Goal: Communication & Community: Answer question/provide support

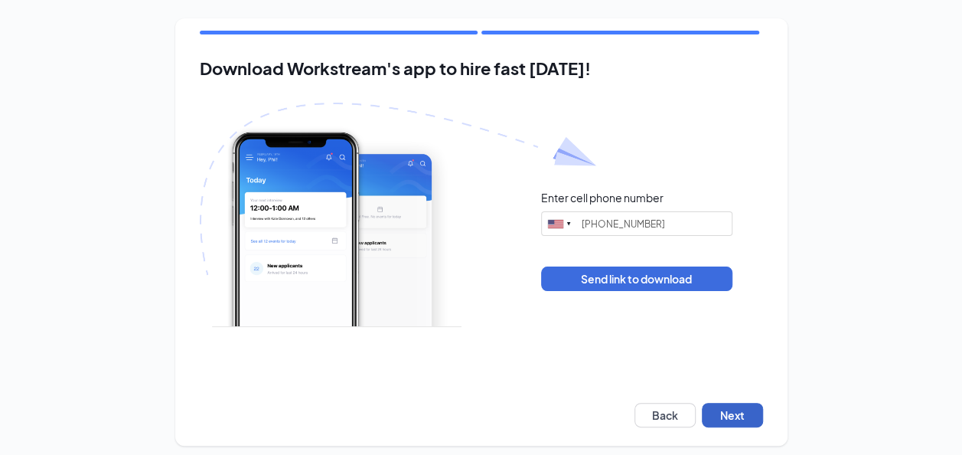
click at [742, 413] on button "Next" at bounding box center [732, 415] width 61 height 24
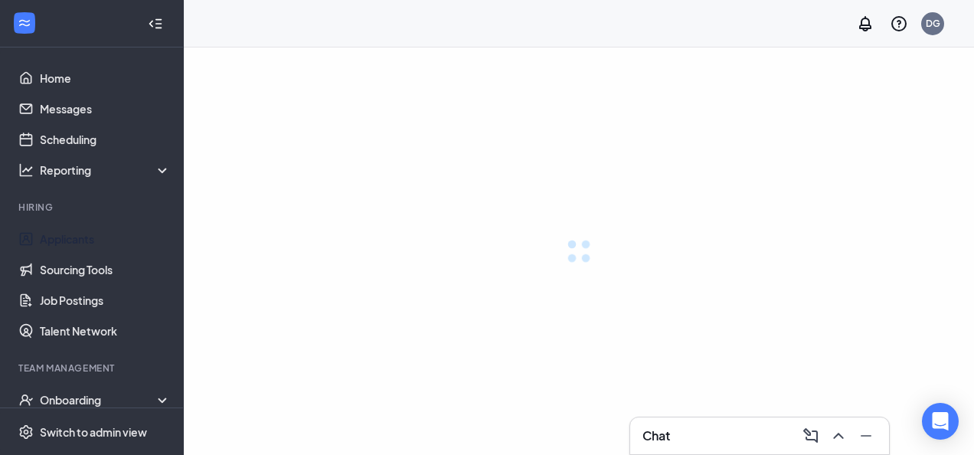
click at [73, 237] on link "Applicants" at bounding box center [105, 239] width 131 height 31
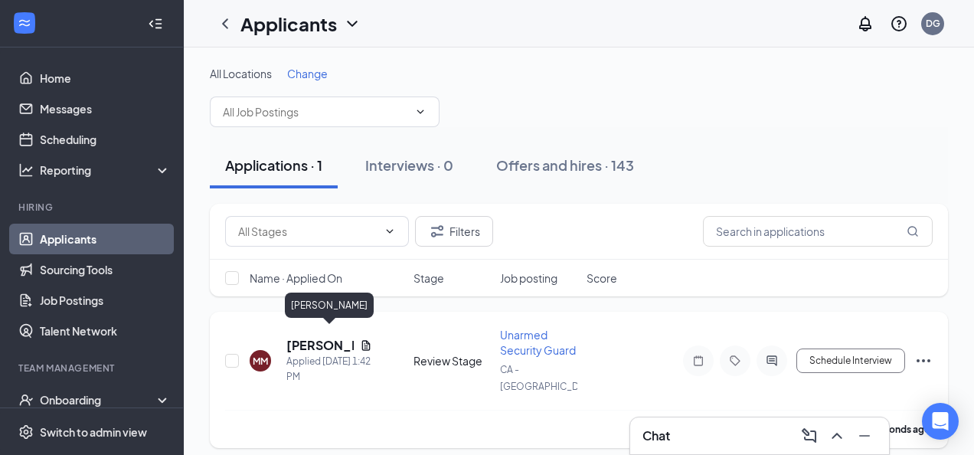
click at [309, 338] on h5 "[PERSON_NAME]" at bounding box center [319, 345] width 67 height 17
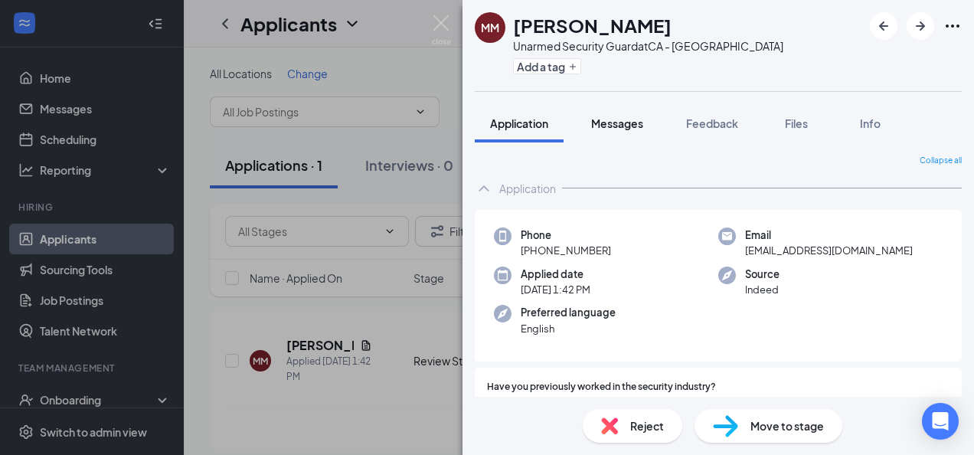
click at [622, 126] on span "Messages" at bounding box center [617, 123] width 52 height 14
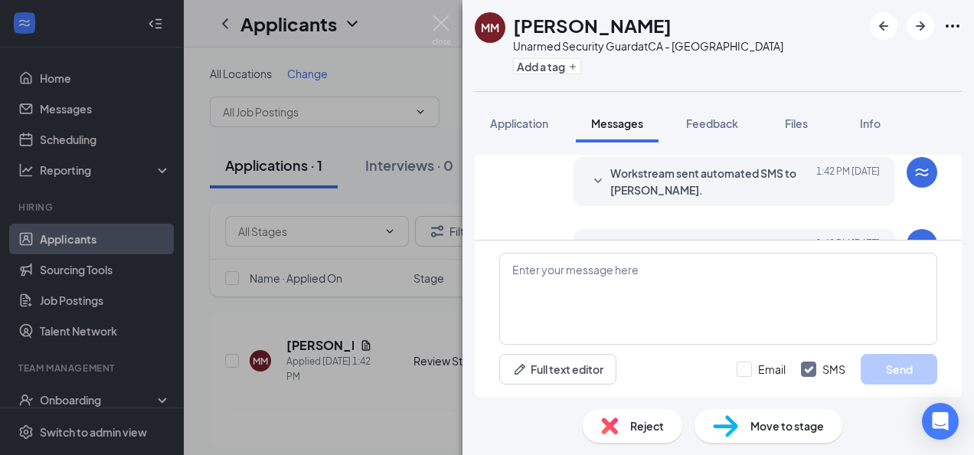
scroll to position [103, 0]
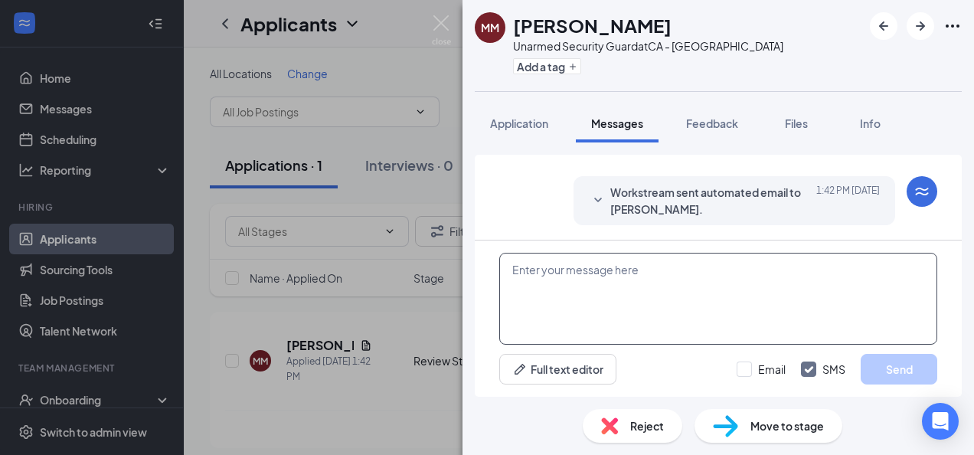
click at [560, 280] on textarea at bounding box center [718, 299] width 438 height 92
paste textarea "Hello (NAME), Thank you for your interest in the Oakland Branch with PalAmercia…"
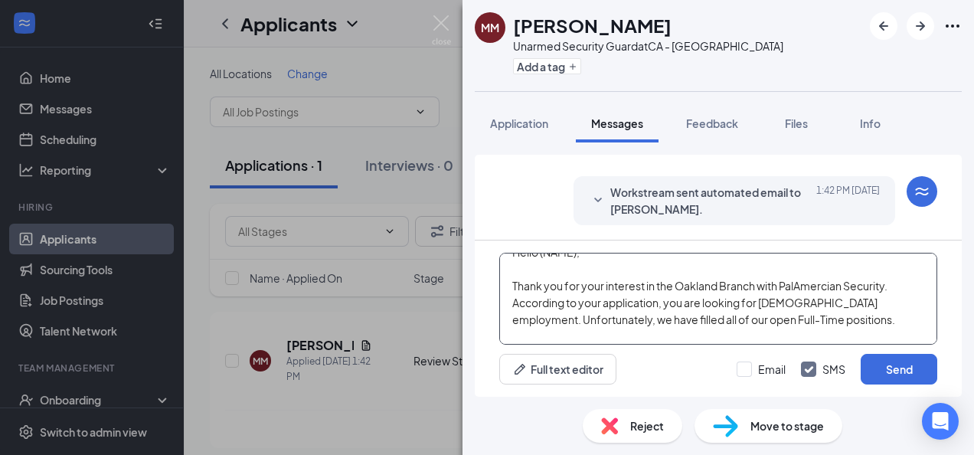
scroll to position [0, 0]
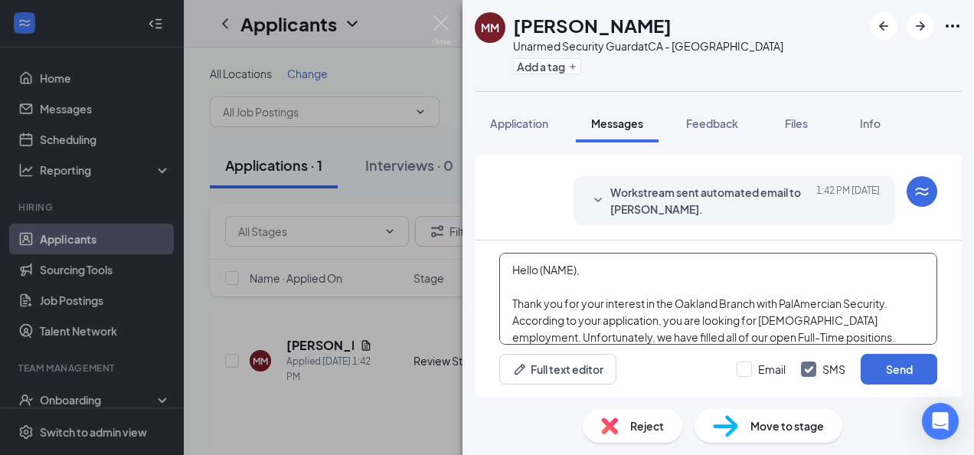
click at [576, 264] on textarea "Hello (NAME), Thank you for your interest in the Oakland Branch with PalAmercia…" at bounding box center [718, 299] width 438 height 92
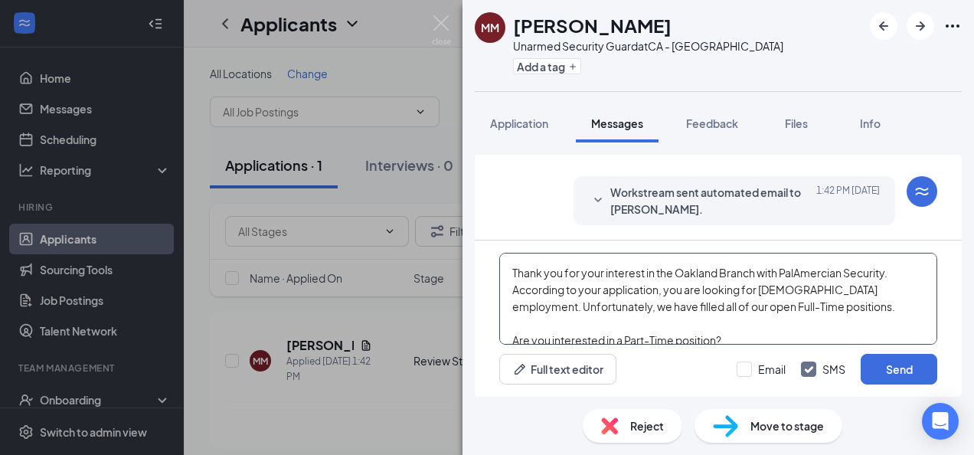
scroll to position [59, 0]
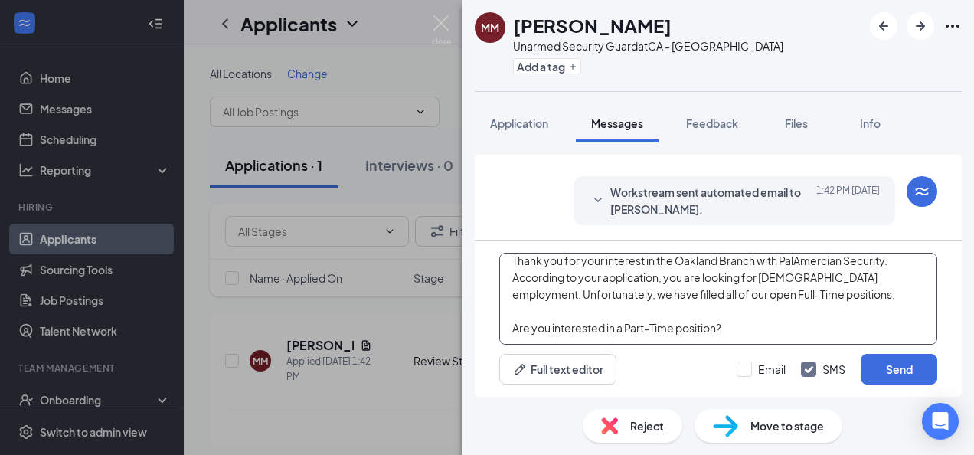
drag, startPoint x: 824, startPoint y: 282, endPoint x: 586, endPoint y: 276, distance: 237.4
click at [586, 276] on textarea "Hello Marlon, Thank you for your interest in the Oakland Branch with PalAmercia…" at bounding box center [718, 299] width 438 height 92
type textarea "Hello Marlon, Thank you for your interest in the Oakland Branch with PalAmercia…"
click at [753, 366] on input "Email" at bounding box center [760, 368] width 49 height 15
checkbox input "true"
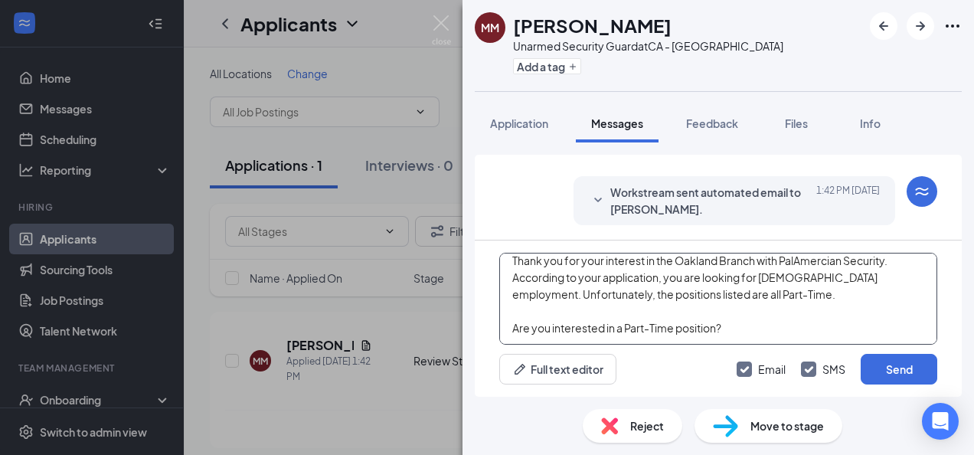
scroll to position [0, 0]
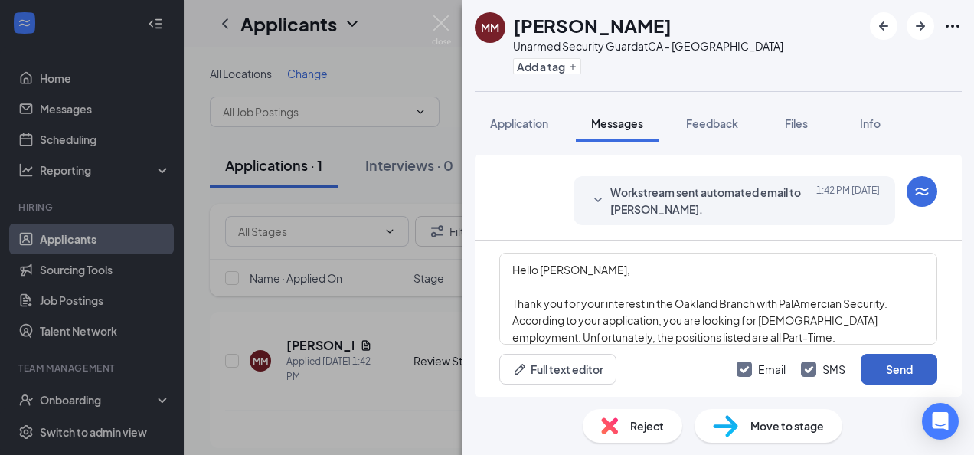
click at [904, 367] on button "Send" at bounding box center [898, 369] width 77 height 31
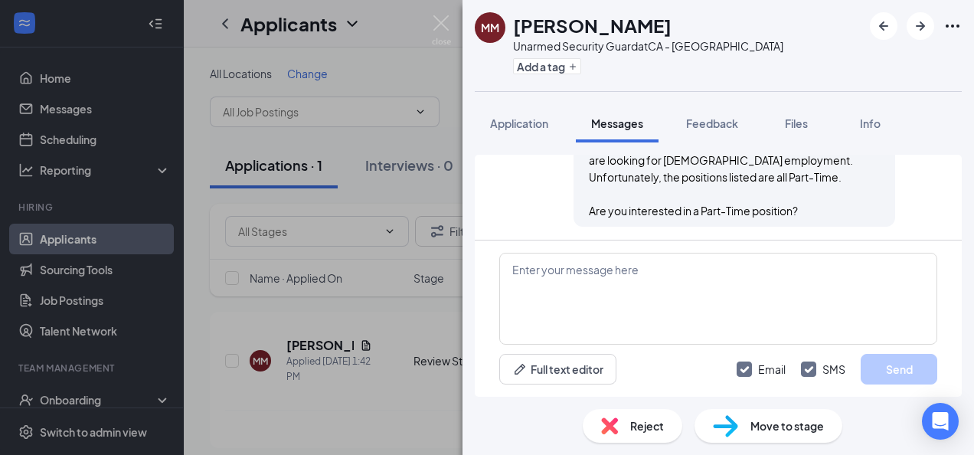
scroll to position [534, 0]
click at [544, 69] on button "Add a tag" at bounding box center [547, 66] width 68 height 16
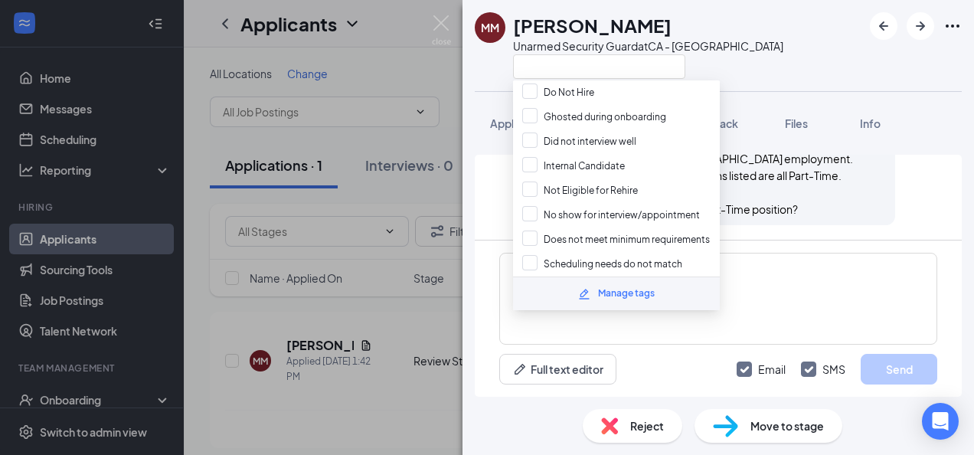
scroll to position [536, 0]
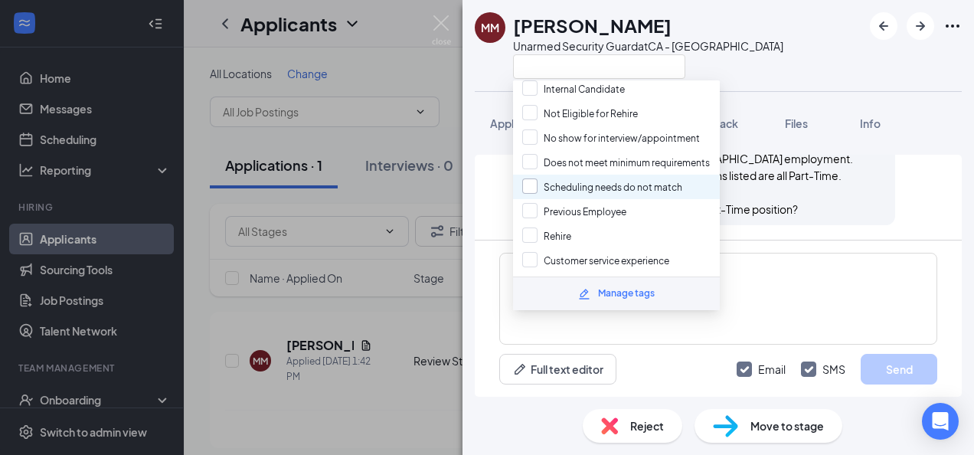
click at [593, 178] on input "Scheduling needs do not match" at bounding box center [602, 186] width 160 height 17
checkbox input "true"
click at [851, 55] on div "MM Marlon Mathis Unarmed Security Guard at CA - Oakland" at bounding box center [717, 45] width 511 height 91
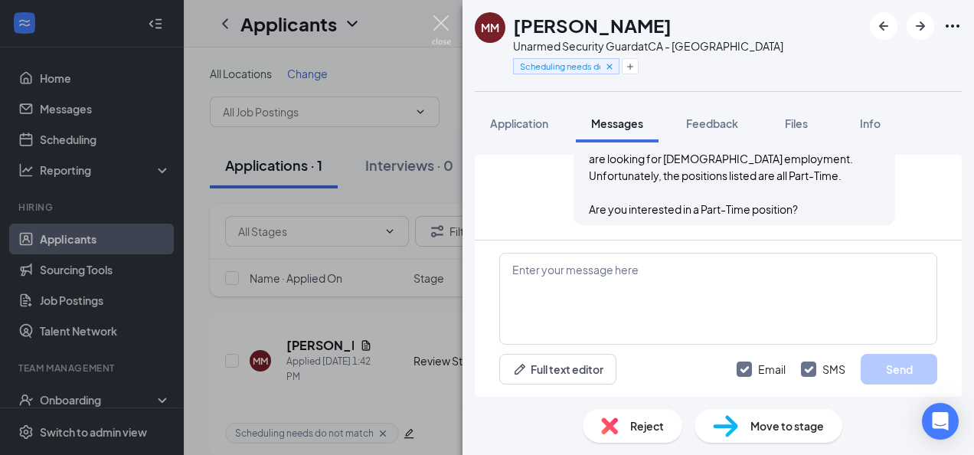
click at [446, 28] on img at bounding box center [441, 30] width 19 height 30
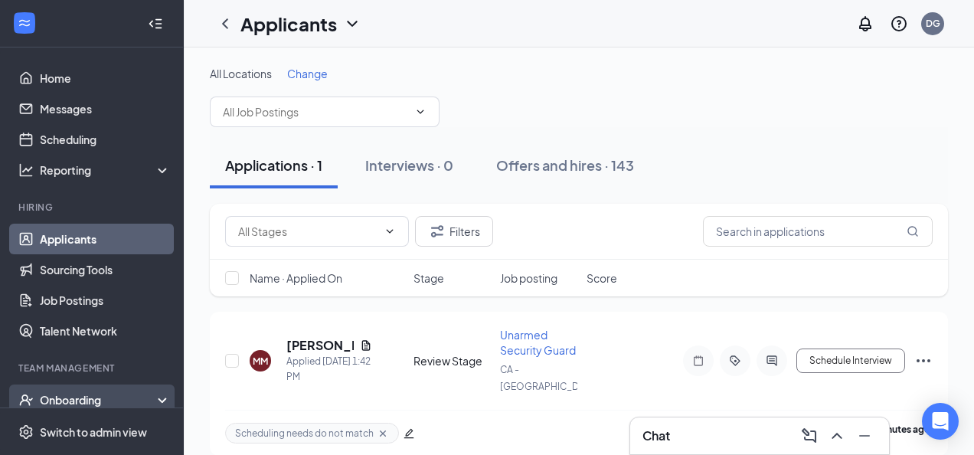
click at [84, 384] on div "Onboarding" at bounding box center [92, 399] width 184 height 31
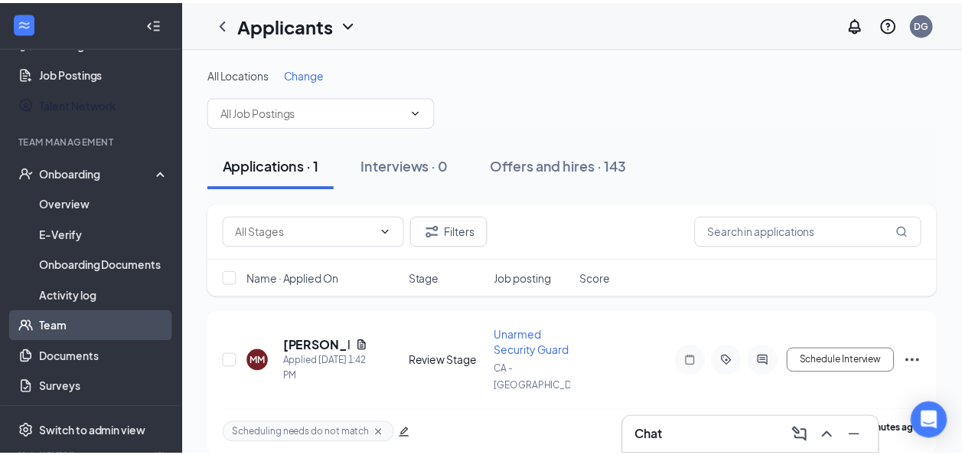
scroll to position [230, 0]
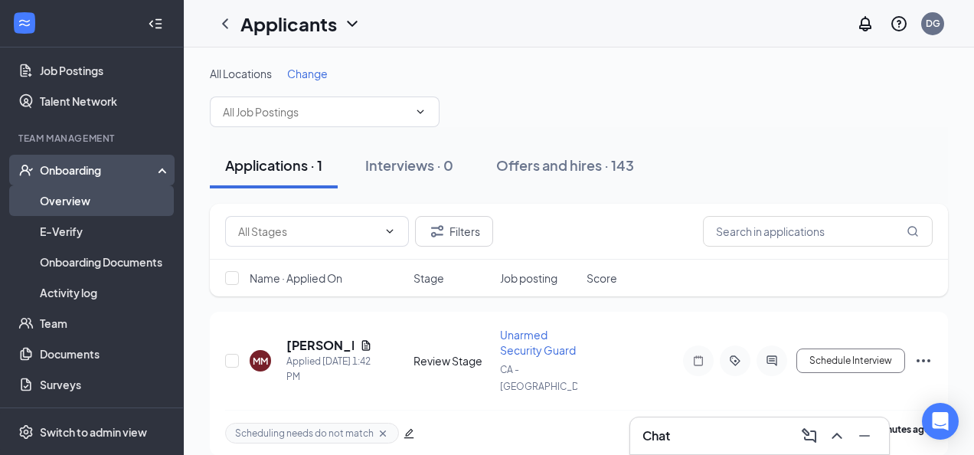
click at [65, 201] on link "Overview" at bounding box center [105, 200] width 131 height 31
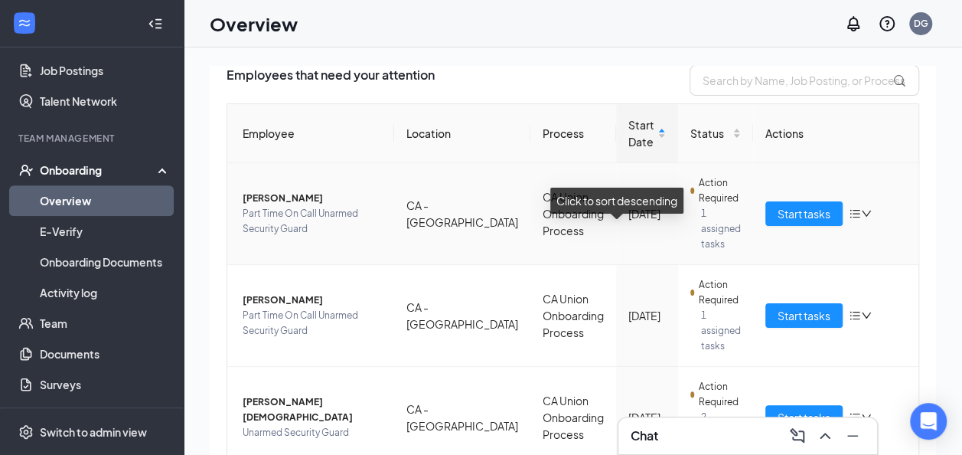
scroll to position [217, 0]
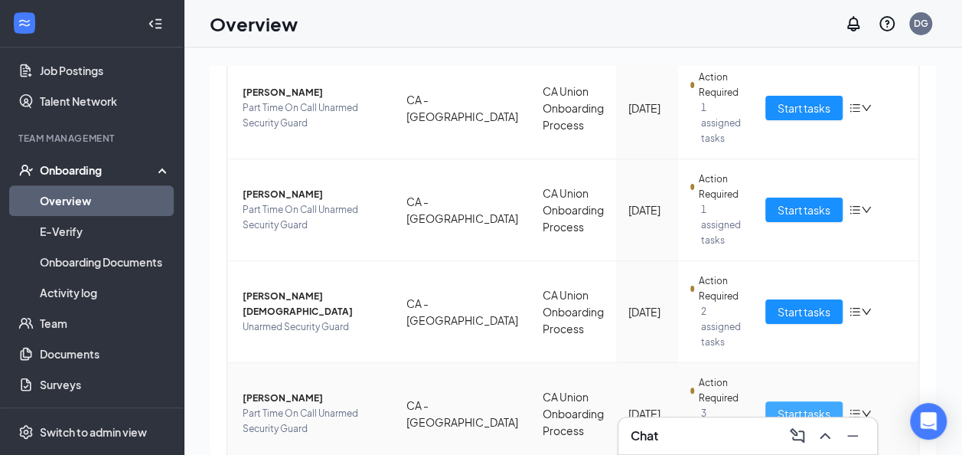
click at [785, 401] on button "Start tasks" at bounding box center [804, 413] width 77 height 24
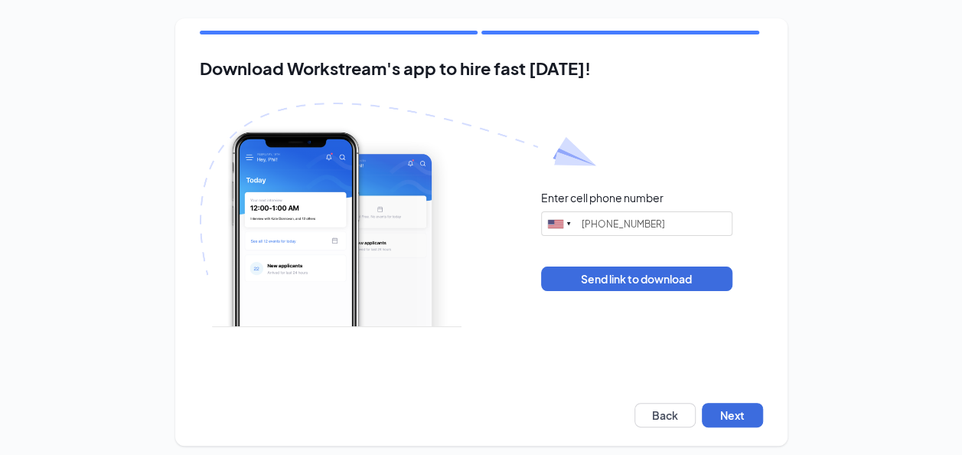
click at [766, 420] on div "Download Workstream's app to hire fast today! Enter cell phone number United St…" at bounding box center [481, 231] width 612 height 427
click at [731, 407] on button "Next" at bounding box center [732, 415] width 61 height 24
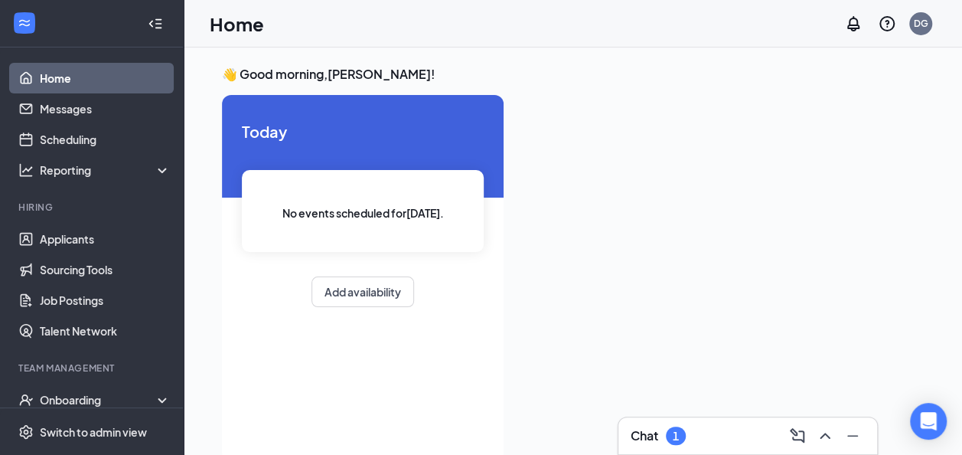
click at [677, 433] on div "1" at bounding box center [676, 435] width 6 height 13
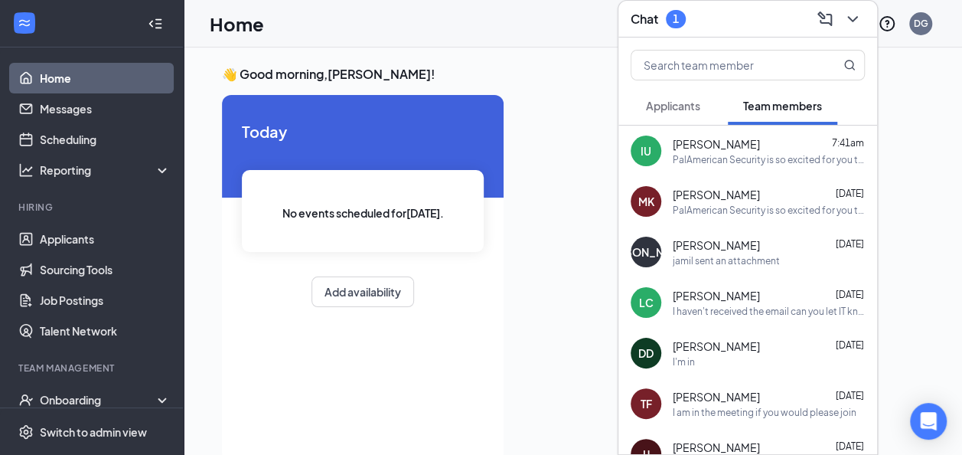
click at [665, 100] on span "Applicants" at bounding box center [673, 106] width 54 height 14
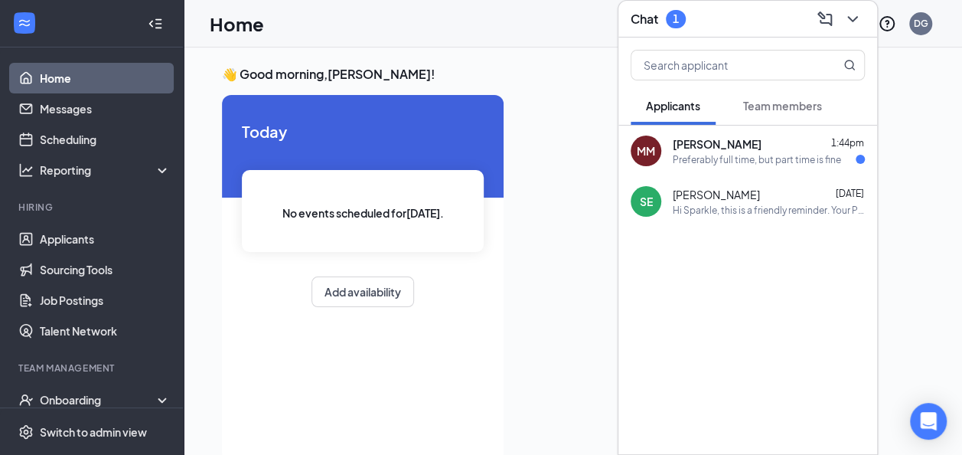
click at [699, 152] on div "Marlon Mathis 1:44pm Preferably full time, but part time is fine" at bounding box center [769, 151] width 192 height 30
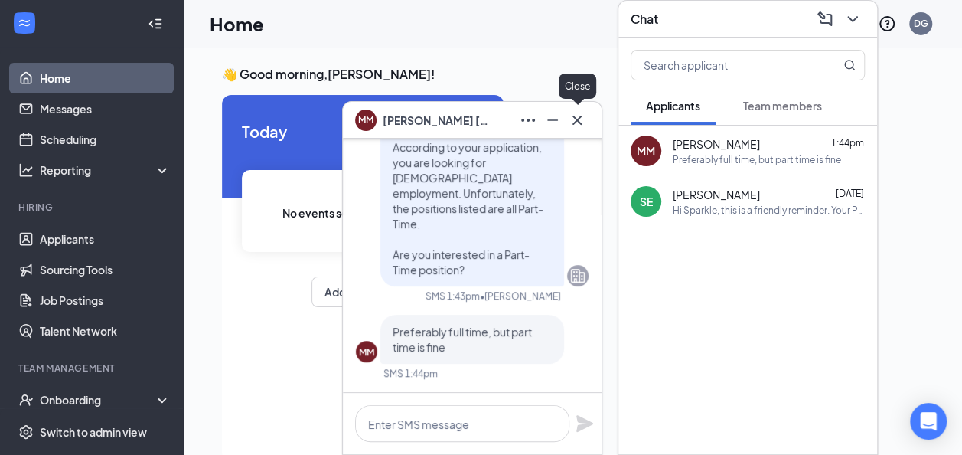
click at [585, 128] on icon "Cross" at bounding box center [577, 120] width 18 height 18
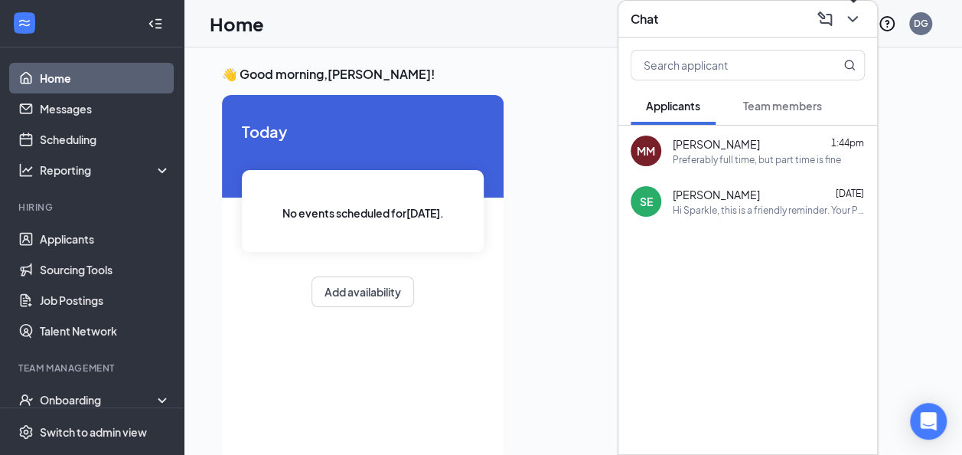
click at [856, 14] on icon "ChevronDown" at bounding box center [853, 19] width 18 height 18
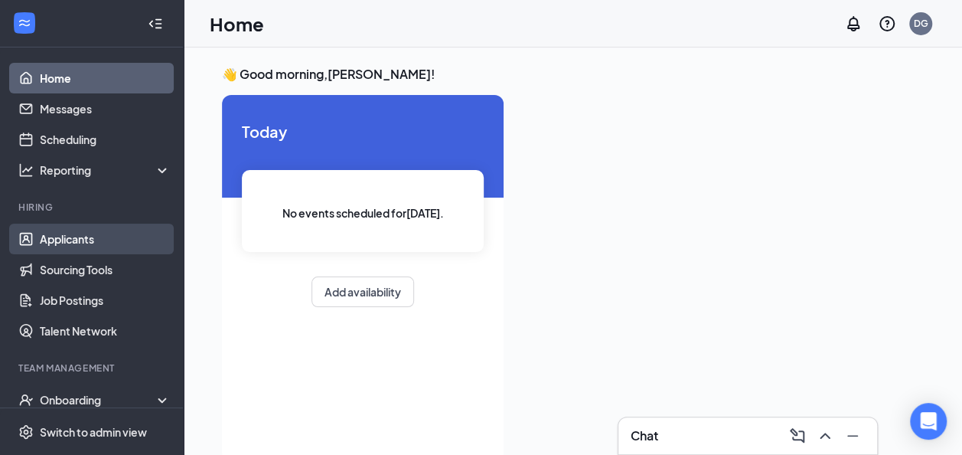
click at [80, 239] on link "Applicants" at bounding box center [105, 239] width 131 height 31
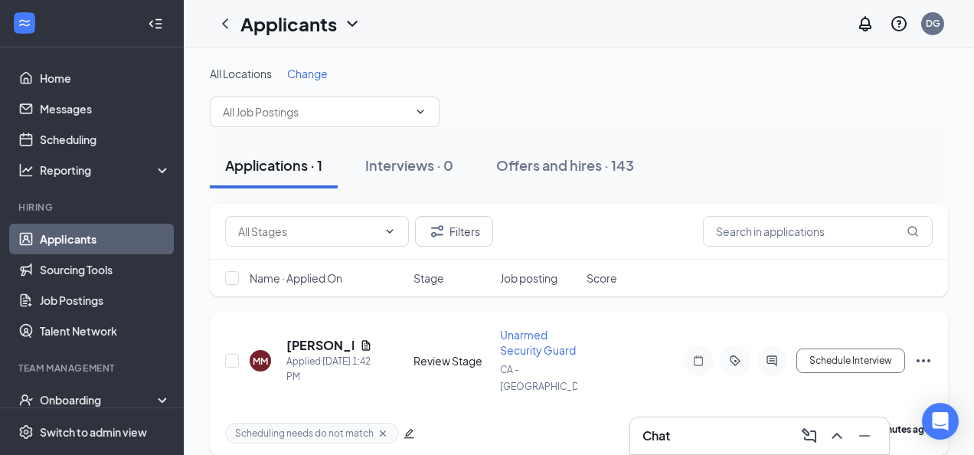
click at [380, 427] on icon "Cross" at bounding box center [383, 433] width 12 height 12
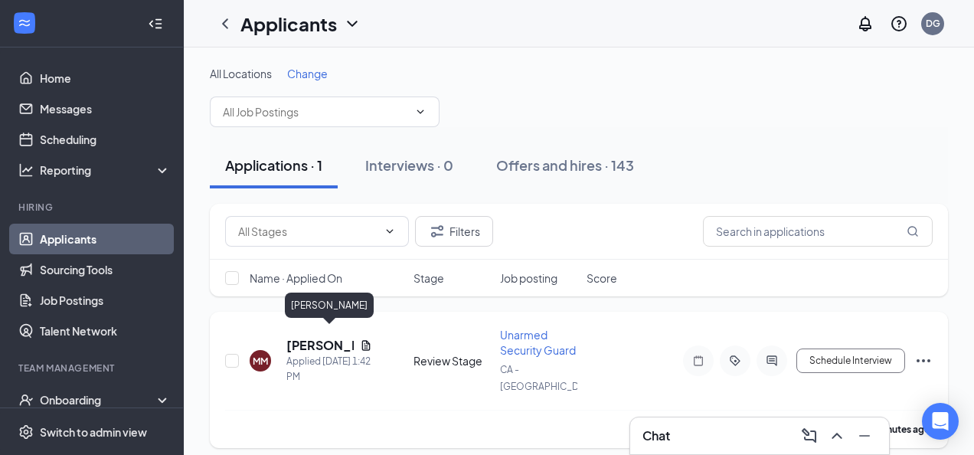
click at [326, 342] on h5 "Marlon Mathis" at bounding box center [319, 345] width 67 height 17
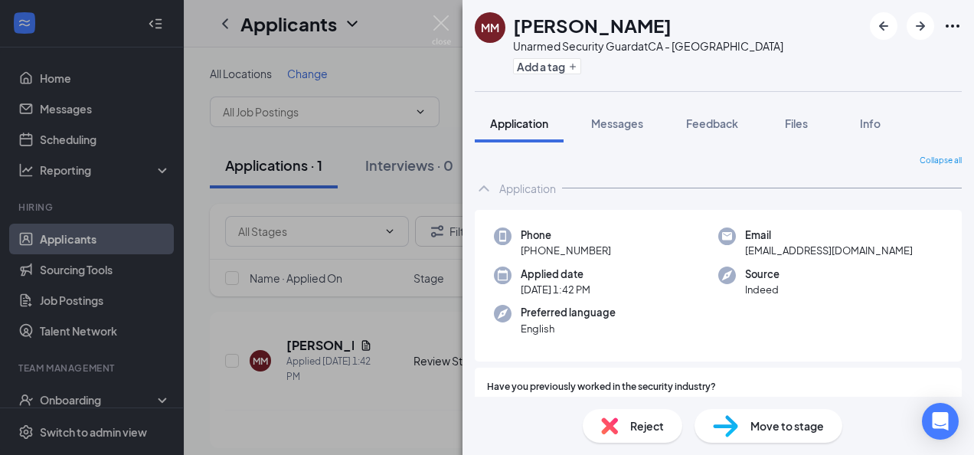
click at [781, 422] on span "Move to stage" at bounding box center [786, 425] width 73 height 17
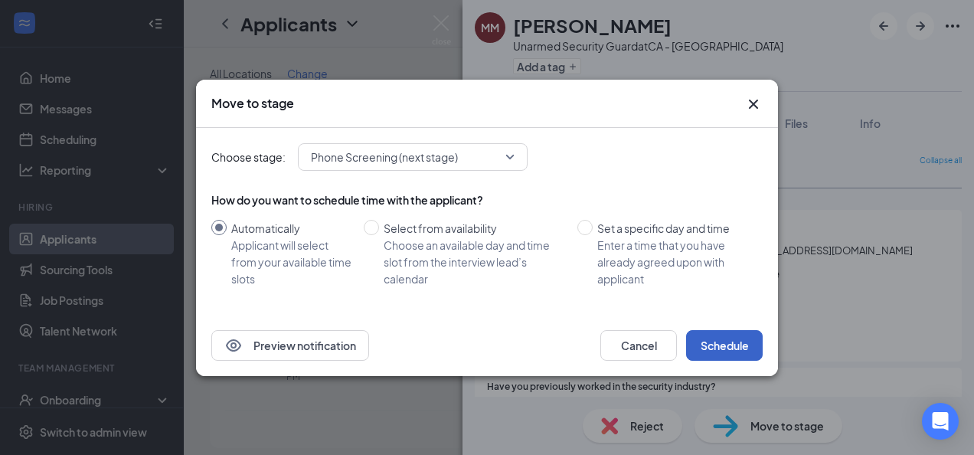
click at [756, 340] on button "Schedule" at bounding box center [724, 345] width 77 height 31
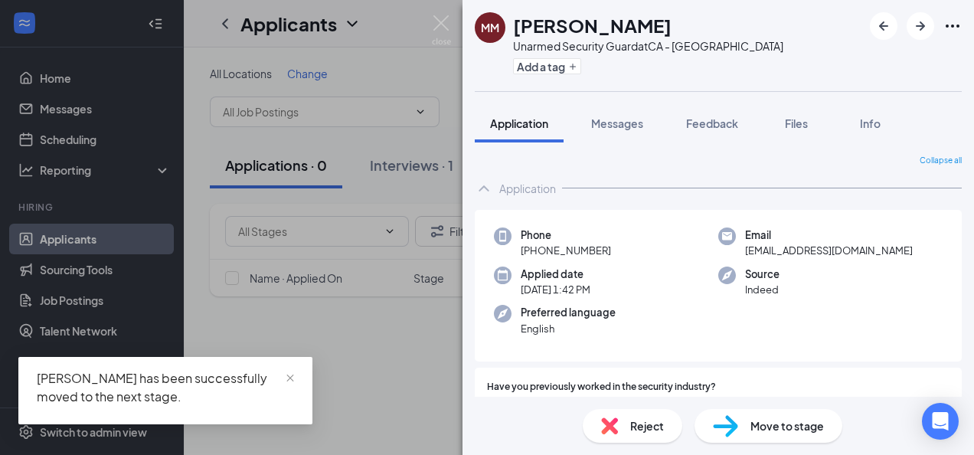
click at [435, 15] on div "MM Marlon Mathis Unarmed Security Guard at CA - Oakland Add a tag Application M…" at bounding box center [487, 227] width 974 height 455
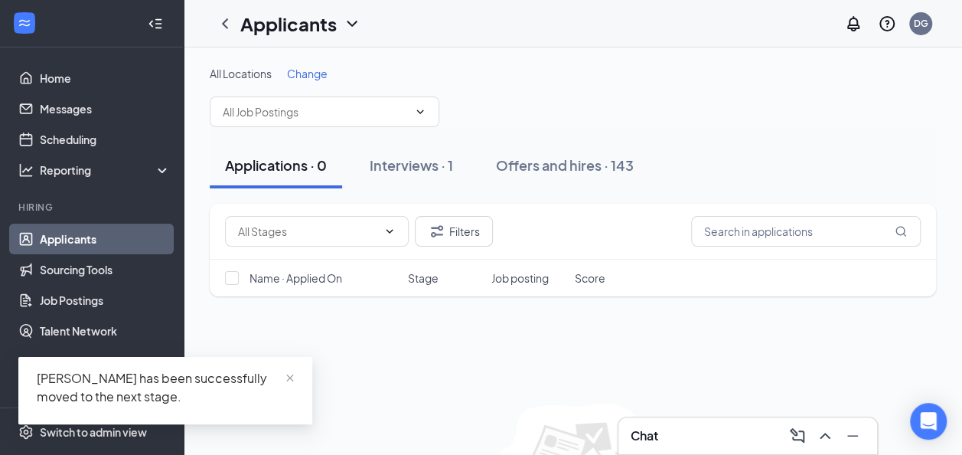
click at [438, 15] on div "Applicants DG" at bounding box center [573, 23] width 779 height 47
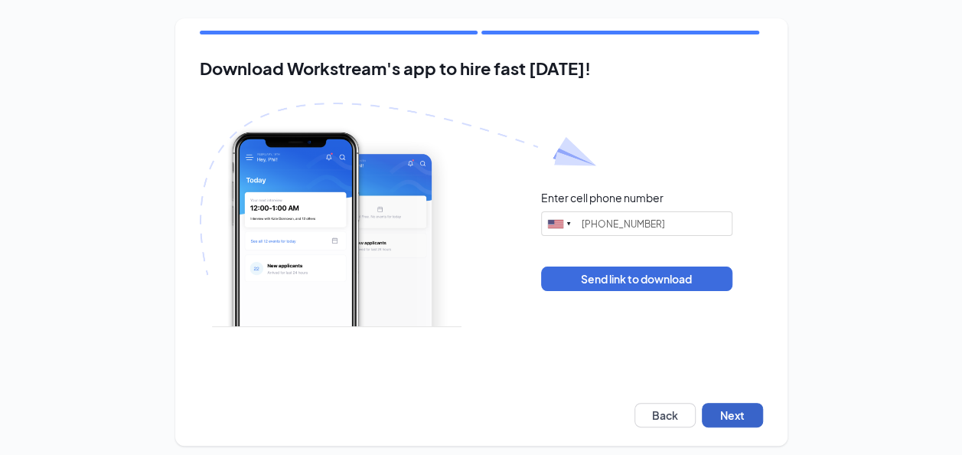
click at [762, 409] on button "Next" at bounding box center [732, 415] width 61 height 24
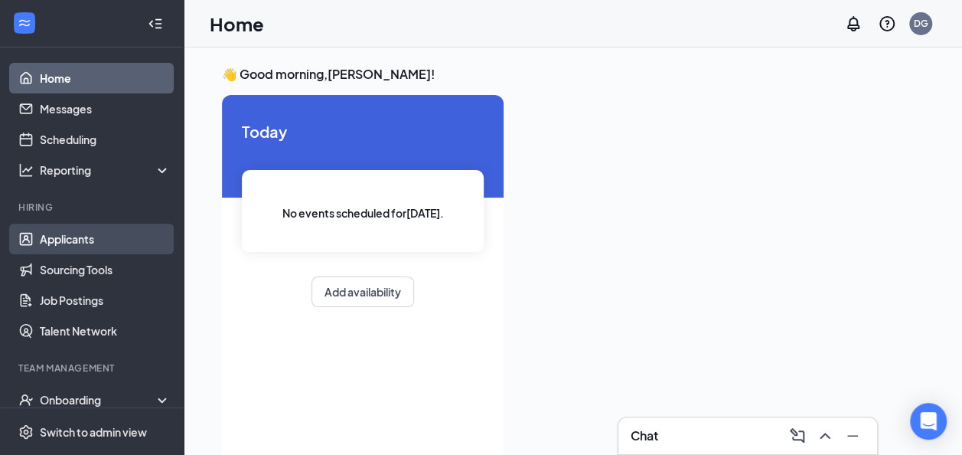
click at [116, 240] on link "Applicants" at bounding box center [105, 239] width 131 height 31
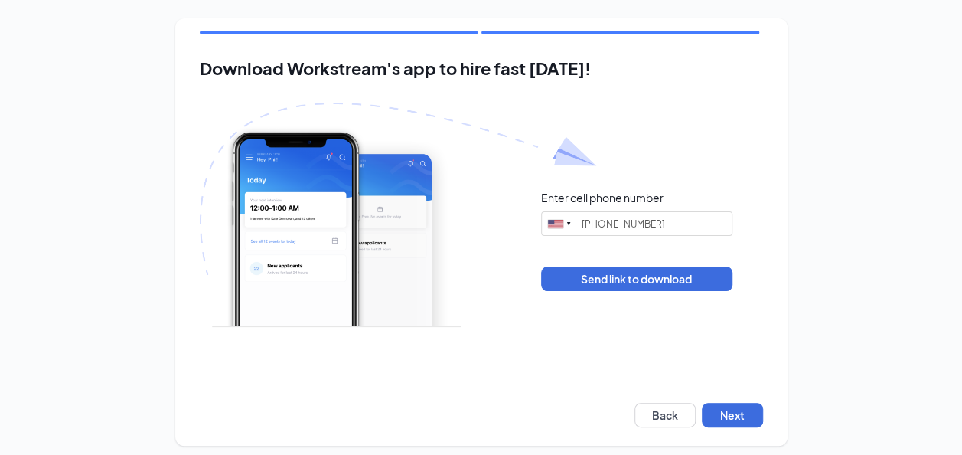
type input "[PHONE_NUMBER]"
click at [731, 414] on button "Next" at bounding box center [732, 415] width 61 height 24
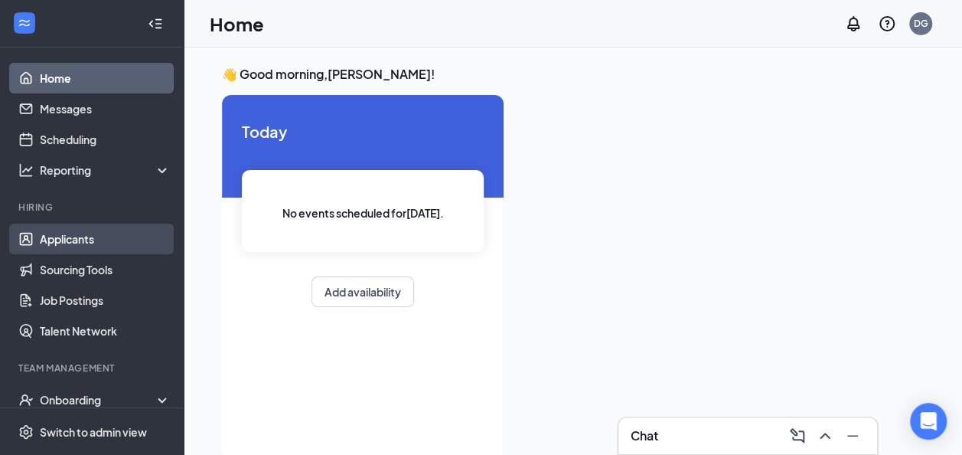
click at [89, 236] on link "Applicants" at bounding box center [105, 239] width 131 height 31
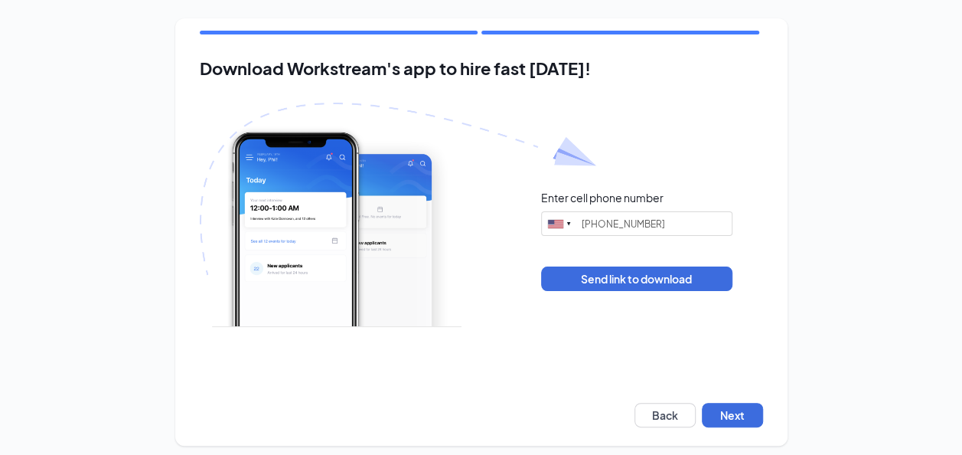
scroll to position [9, 0]
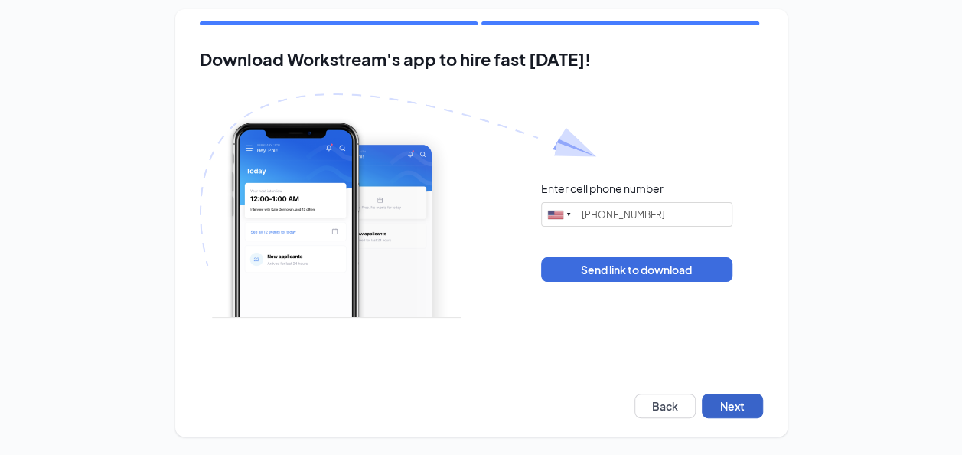
click at [747, 408] on button "Next" at bounding box center [732, 405] width 61 height 24
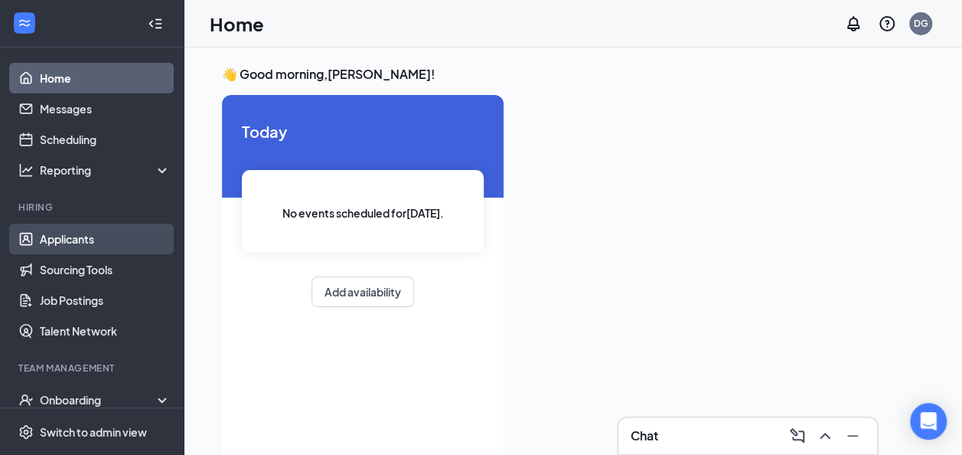
click at [108, 225] on link "Applicants" at bounding box center [105, 239] width 131 height 31
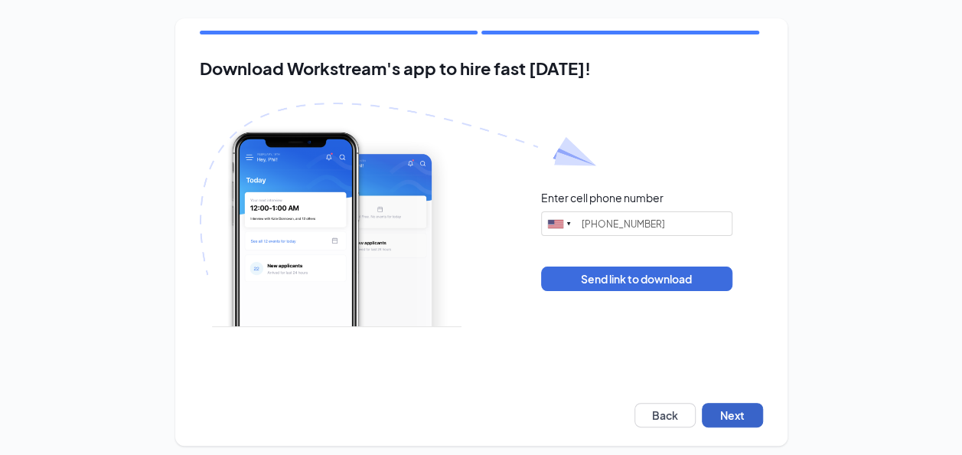
click at [755, 406] on button "Next" at bounding box center [732, 415] width 61 height 24
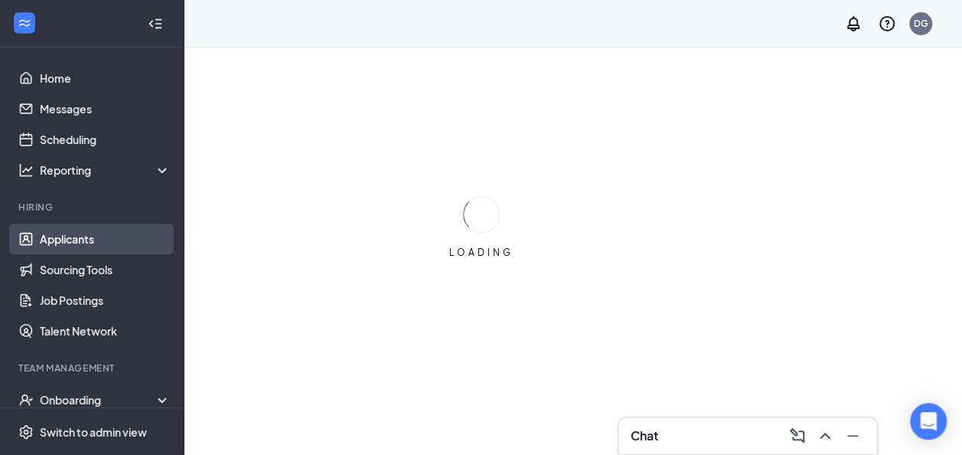
click at [60, 247] on link "Applicants" at bounding box center [105, 239] width 131 height 31
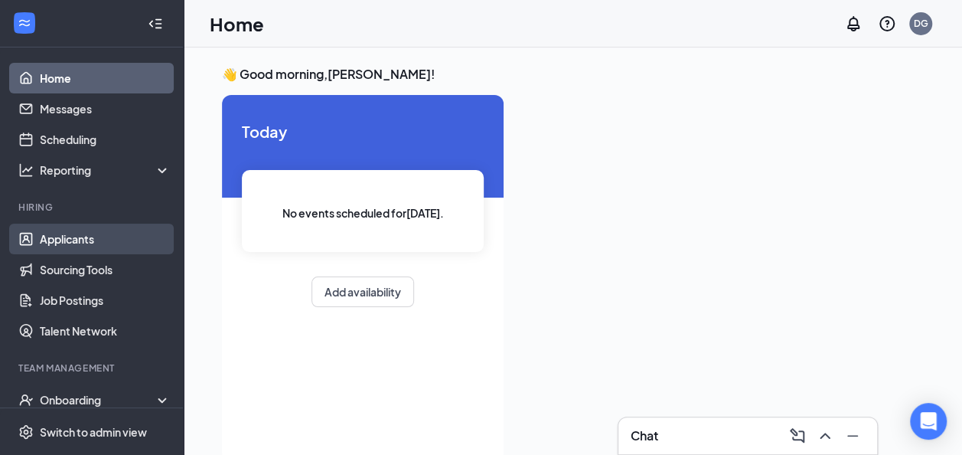
click at [60, 247] on link "Applicants" at bounding box center [105, 239] width 131 height 31
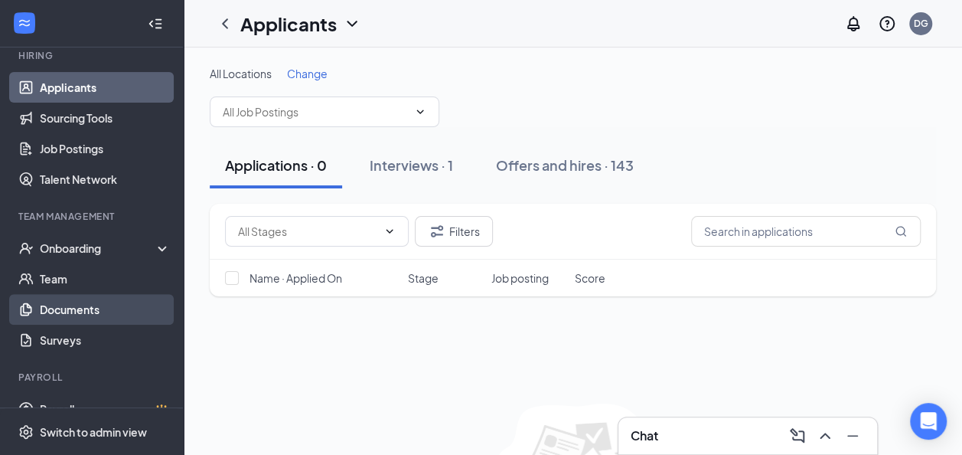
scroll to position [175, 0]
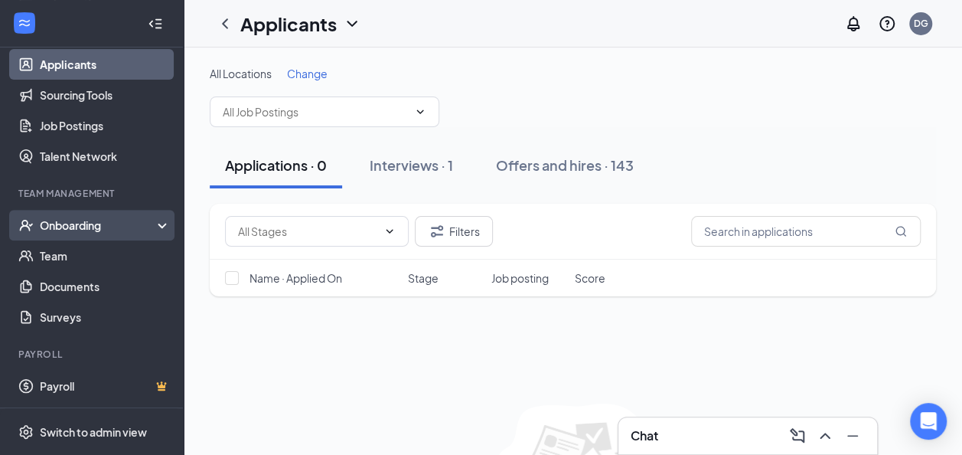
click at [83, 216] on div "Onboarding" at bounding box center [92, 225] width 184 height 31
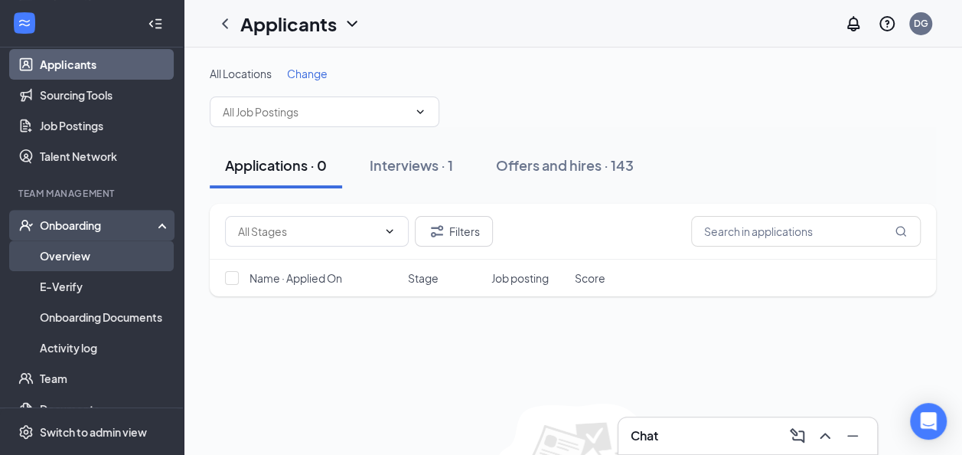
click at [100, 266] on link "Overview" at bounding box center [105, 255] width 131 height 31
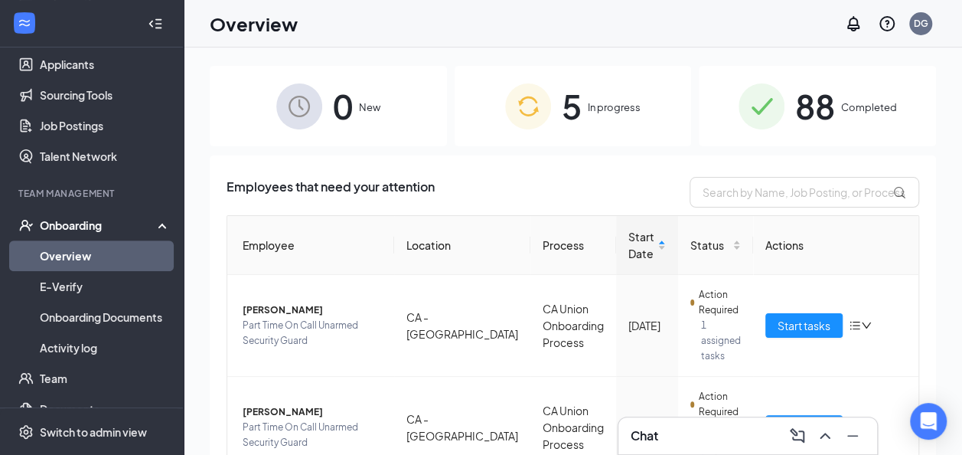
click at [565, 80] on span "5" at bounding box center [572, 106] width 20 height 53
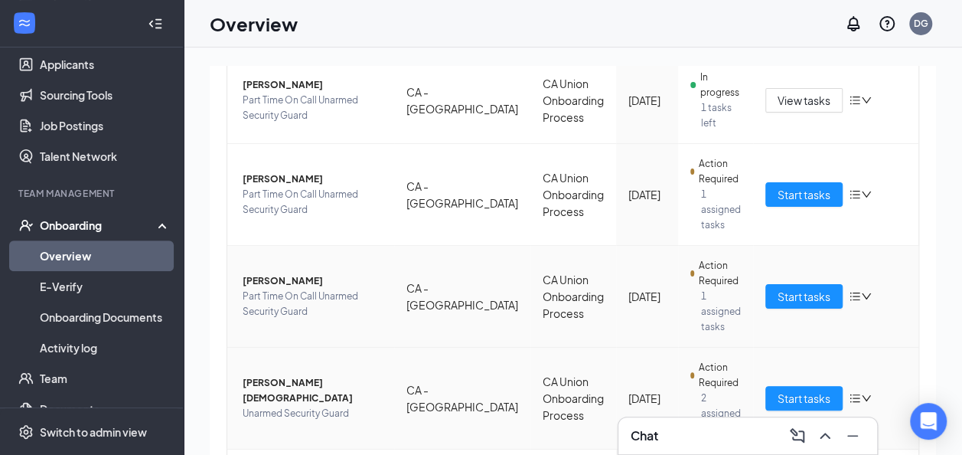
scroll to position [292, 0]
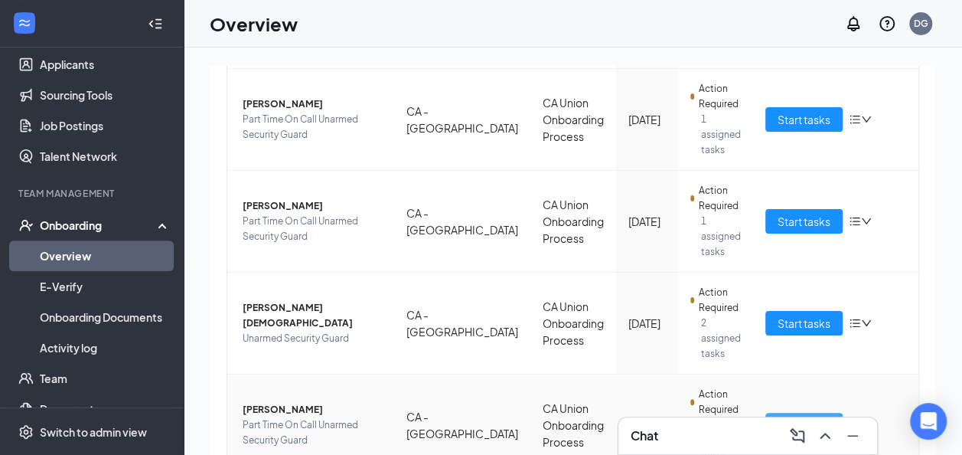
click at [804, 416] on span "Start tasks" at bounding box center [804, 424] width 53 height 17
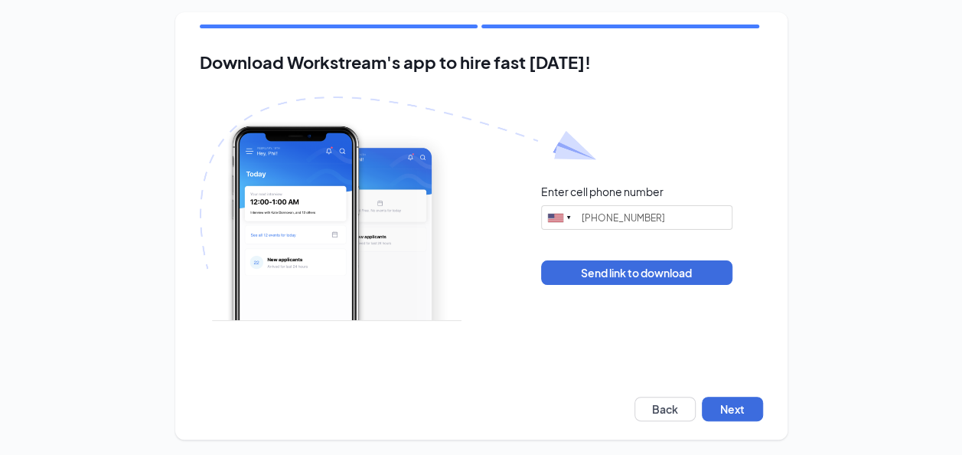
scroll to position [9, 0]
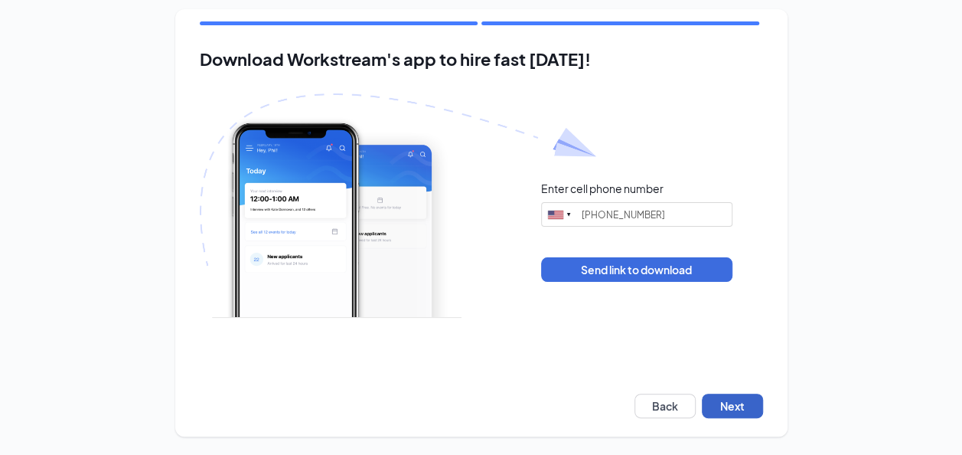
click at [733, 402] on button "Next" at bounding box center [732, 405] width 61 height 24
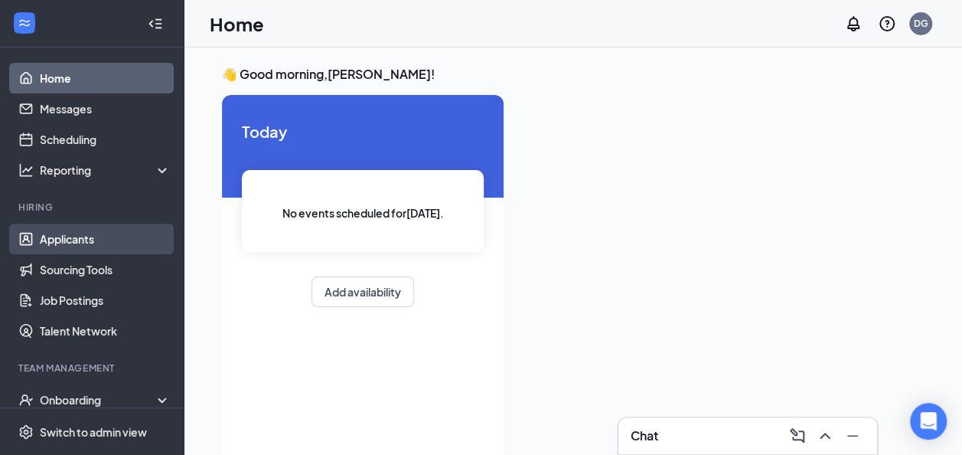
click at [90, 240] on link "Applicants" at bounding box center [105, 239] width 131 height 31
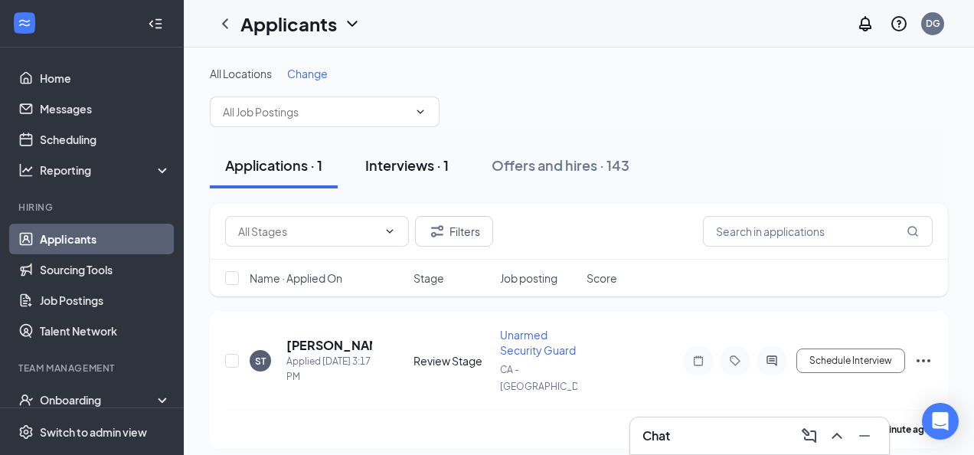
click at [394, 171] on div "Interviews · 1" at bounding box center [406, 164] width 83 height 19
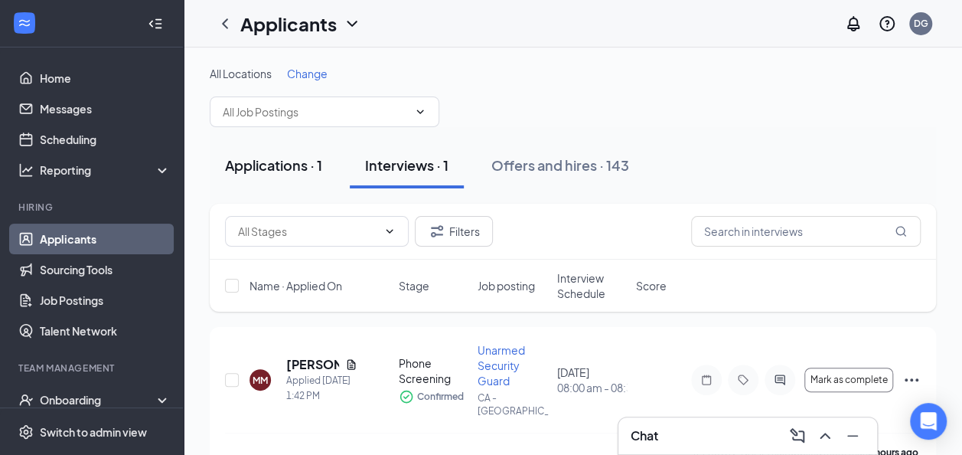
click at [299, 166] on div "Applications · 1" at bounding box center [273, 164] width 97 height 19
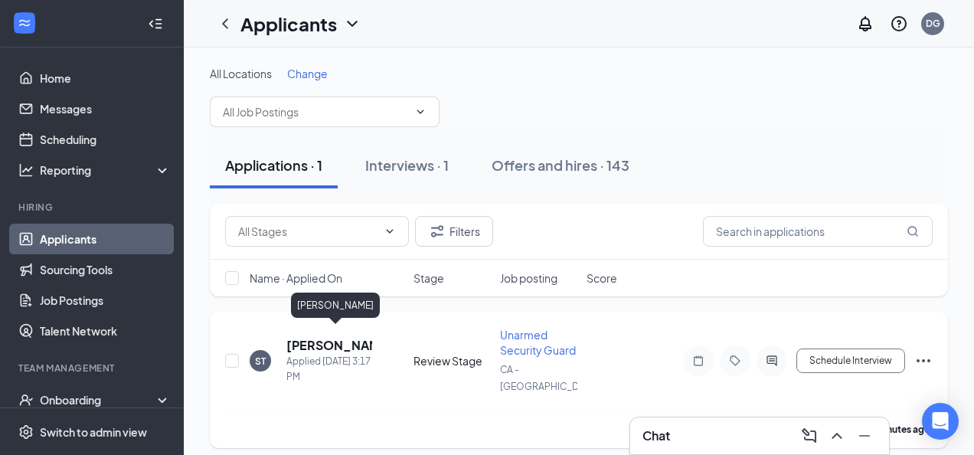
click at [302, 337] on h5 "[PERSON_NAME]" at bounding box center [329, 345] width 86 height 17
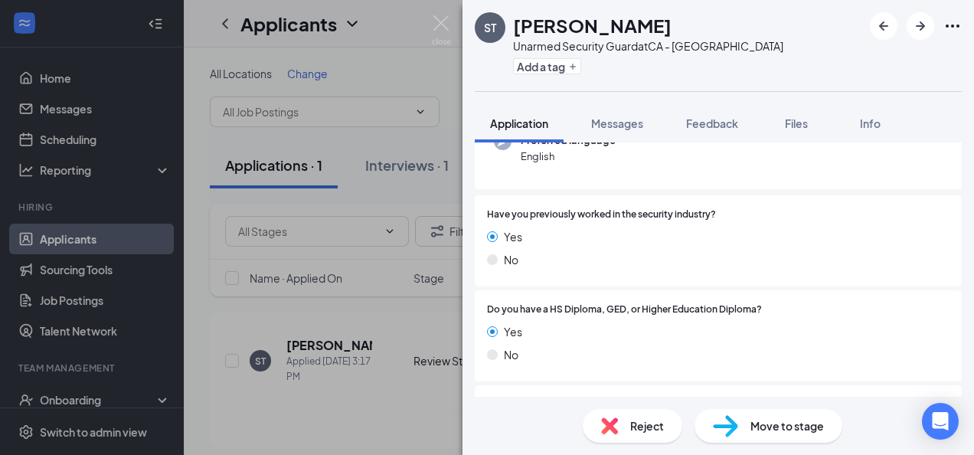
scroll to position [171, 0]
click at [635, 116] on span "Messages" at bounding box center [617, 123] width 52 height 14
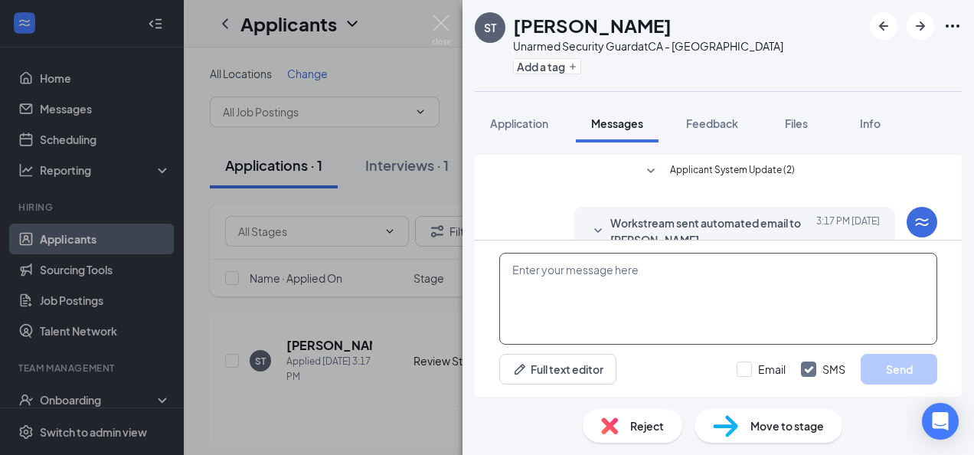
scroll to position [103, 0]
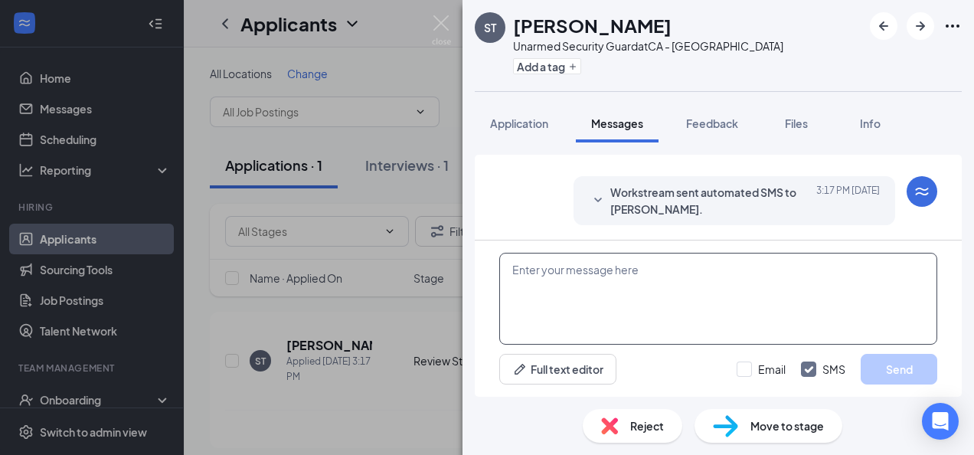
click at [568, 284] on textarea at bounding box center [718, 299] width 438 height 92
paste textarea "Hello (NAME), Thank you for your interest in the Oakland Branch with PalAmercia…"
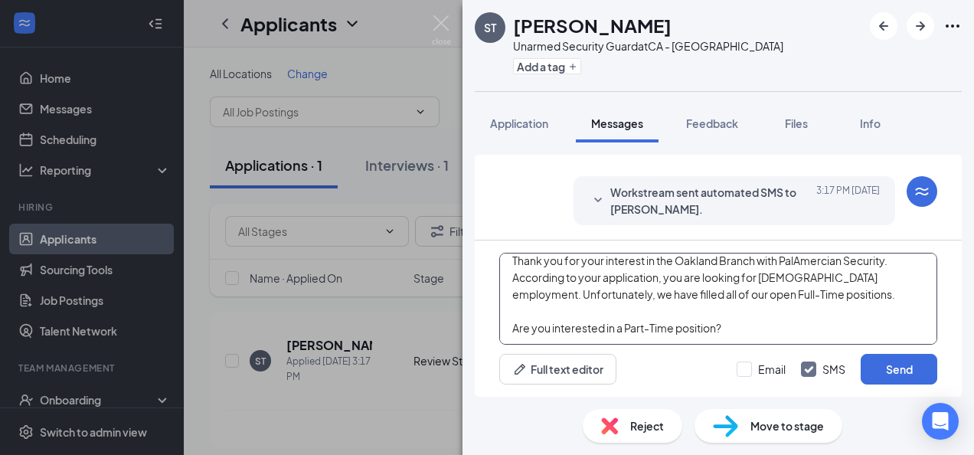
scroll to position [0, 0]
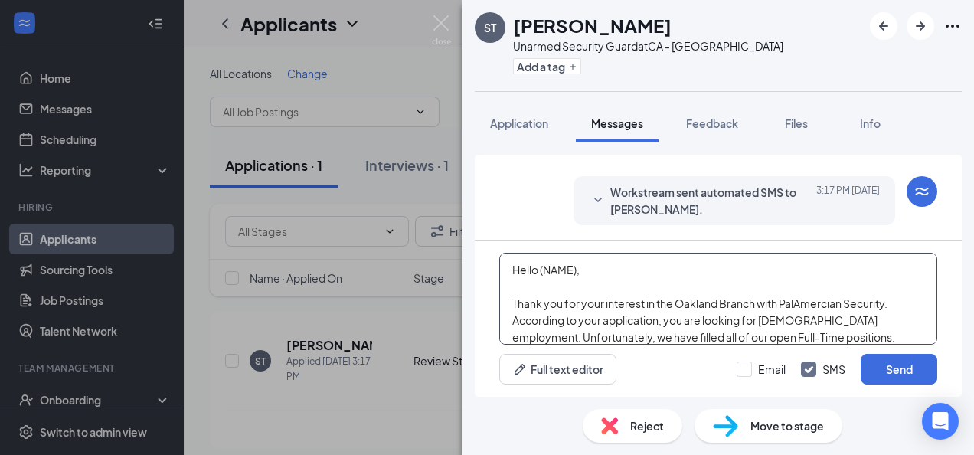
click at [580, 268] on textarea "Hello (NAME), Thank you for your interest in the Oakland Branch with PalAmercia…" at bounding box center [718, 299] width 438 height 92
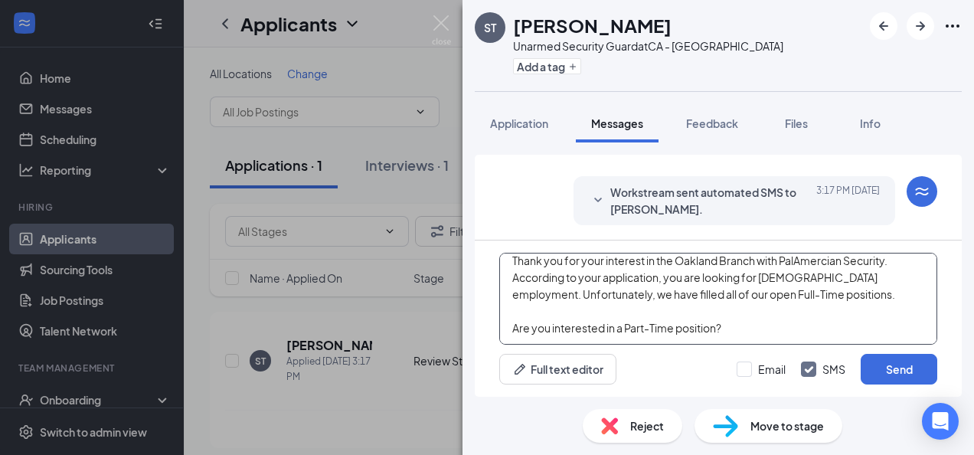
scroll to position [59, 0]
drag, startPoint x: 825, startPoint y: 338, endPoint x: 805, endPoint y: 336, distance: 19.2
click at [805, 336] on textarea "Hello [PERSON_NAME], Thank you for your interest in the Oakland Branch with Pal…" at bounding box center [718, 299] width 438 height 92
click at [824, 305] on textarea "Hello [PERSON_NAME], Thank you for your interest in the Oakland Branch with Pal…" at bounding box center [718, 299] width 438 height 92
drag, startPoint x: 822, startPoint y: 279, endPoint x: 589, endPoint y: 282, distance: 232.8
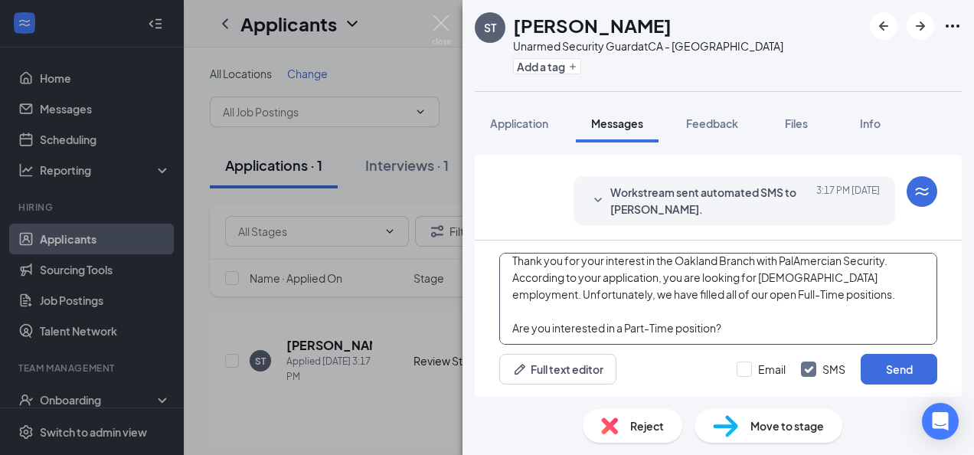
click at [589, 282] on textarea "Hello [PERSON_NAME], Thank you for your interest in the Oakland Branch with Pal…" at bounding box center [718, 299] width 438 height 92
type textarea "Hello [PERSON_NAME], Thank you for your interest in the Oakland Branch with Pal…"
click at [740, 372] on input "Email" at bounding box center [760, 368] width 49 height 15
checkbox input "true"
click at [876, 361] on button "Send" at bounding box center [898, 369] width 77 height 31
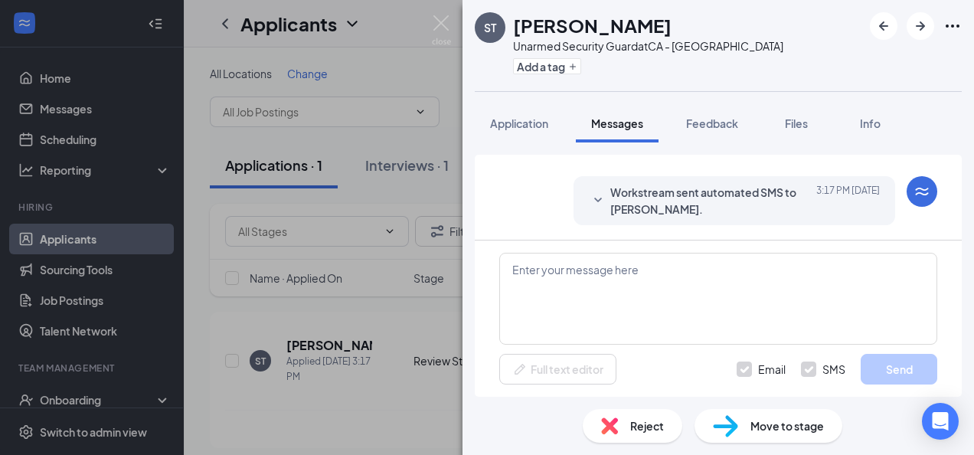
scroll to position [0, 0]
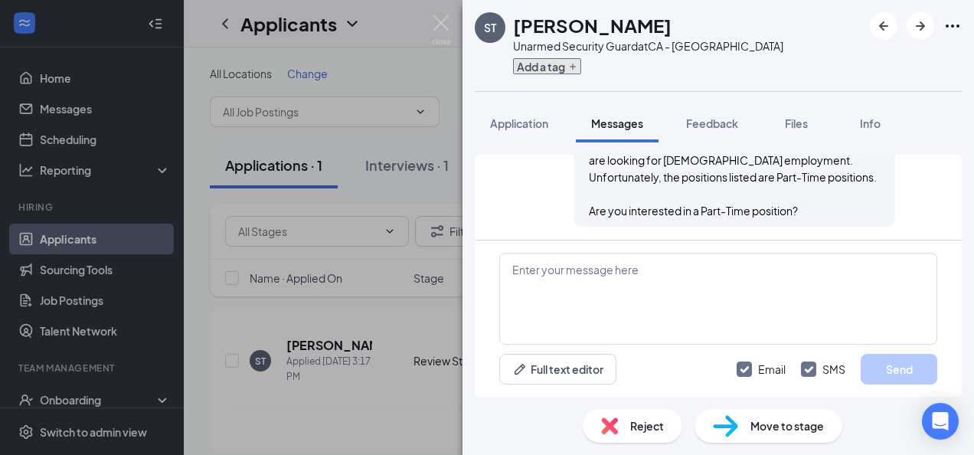
click at [571, 64] on icon "Plus" at bounding box center [572, 66] width 9 height 9
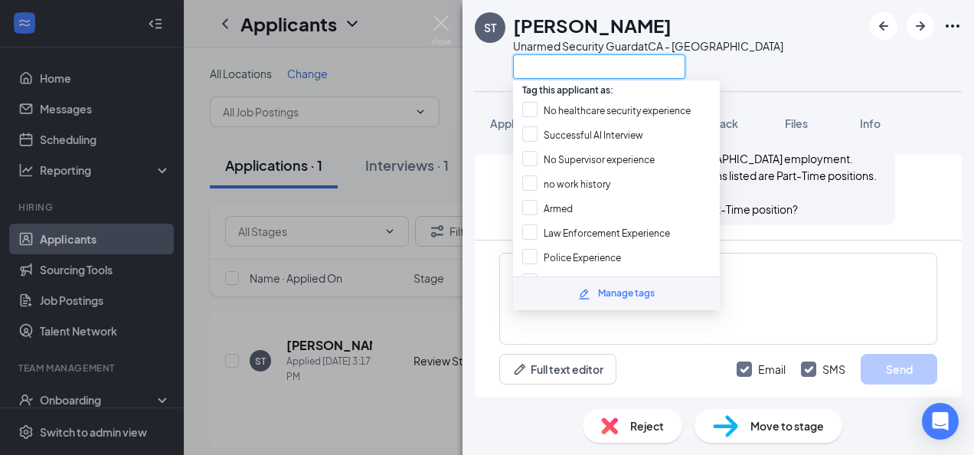
click at [574, 75] on input "text" at bounding box center [599, 66] width 172 height 24
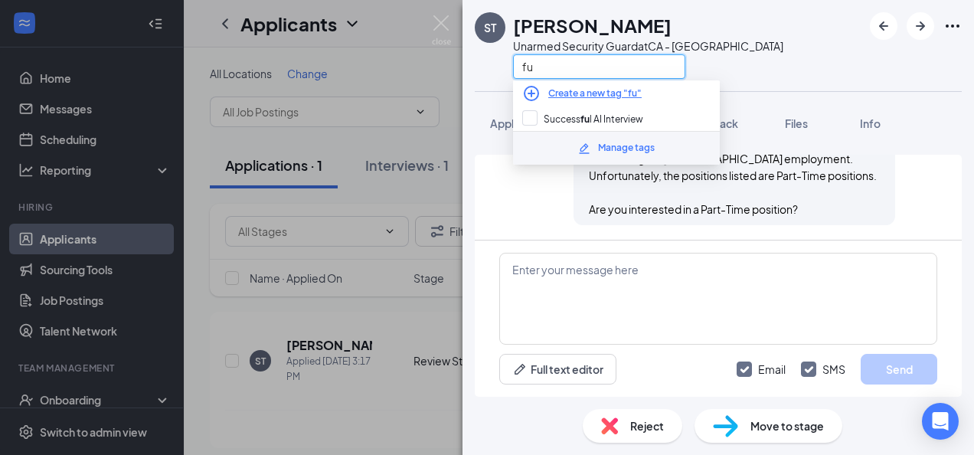
type input "f"
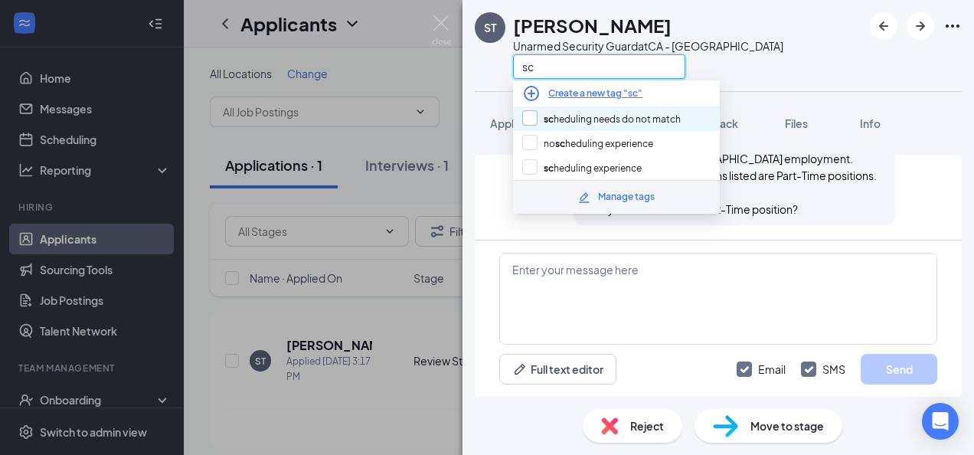
type input "sc"
click at [586, 122] on input "sc heduling needs do not match" at bounding box center [601, 118] width 158 height 17
checkbox input "true"
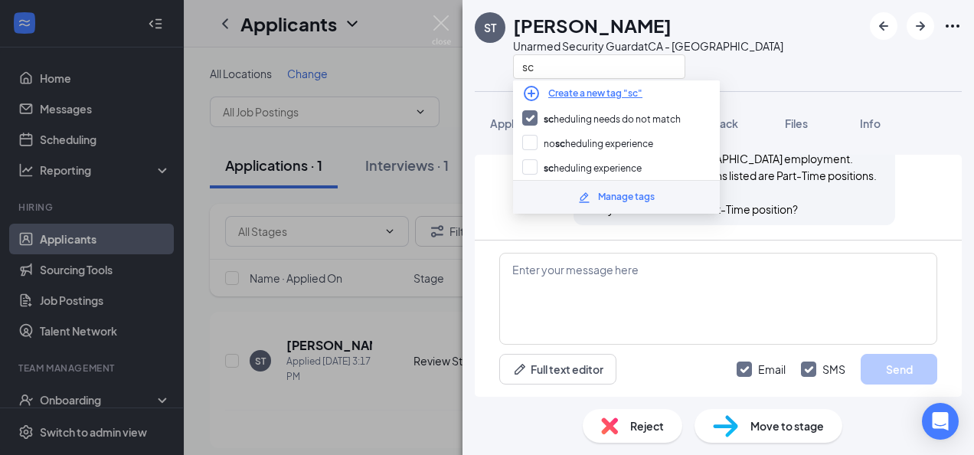
click at [826, 76] on div "ST [PERSON_NAME] Unarmed Security Guard at CA - Oakland sc" at bounding box center [717, 45] width 511 height 91
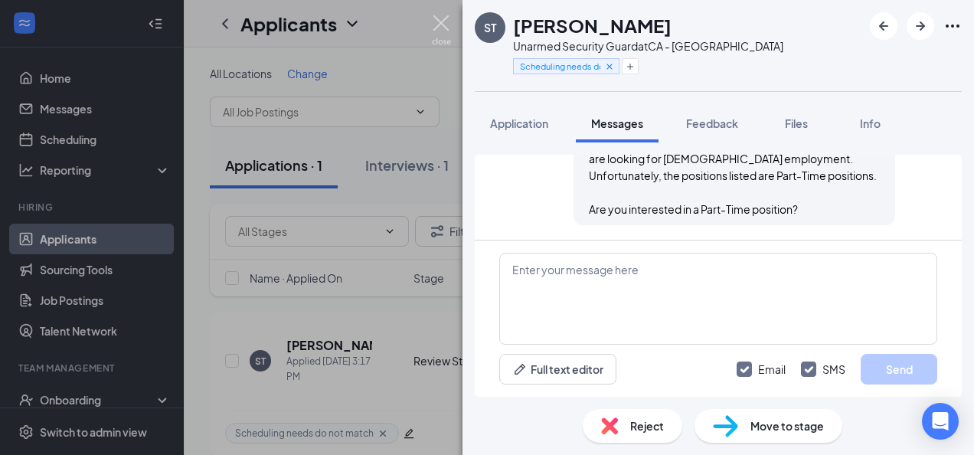
click at [436, 24] on img at bounding box center [441, 30] width 19 height 30
